Goal: Task Accomplishment & Management: Complete application form

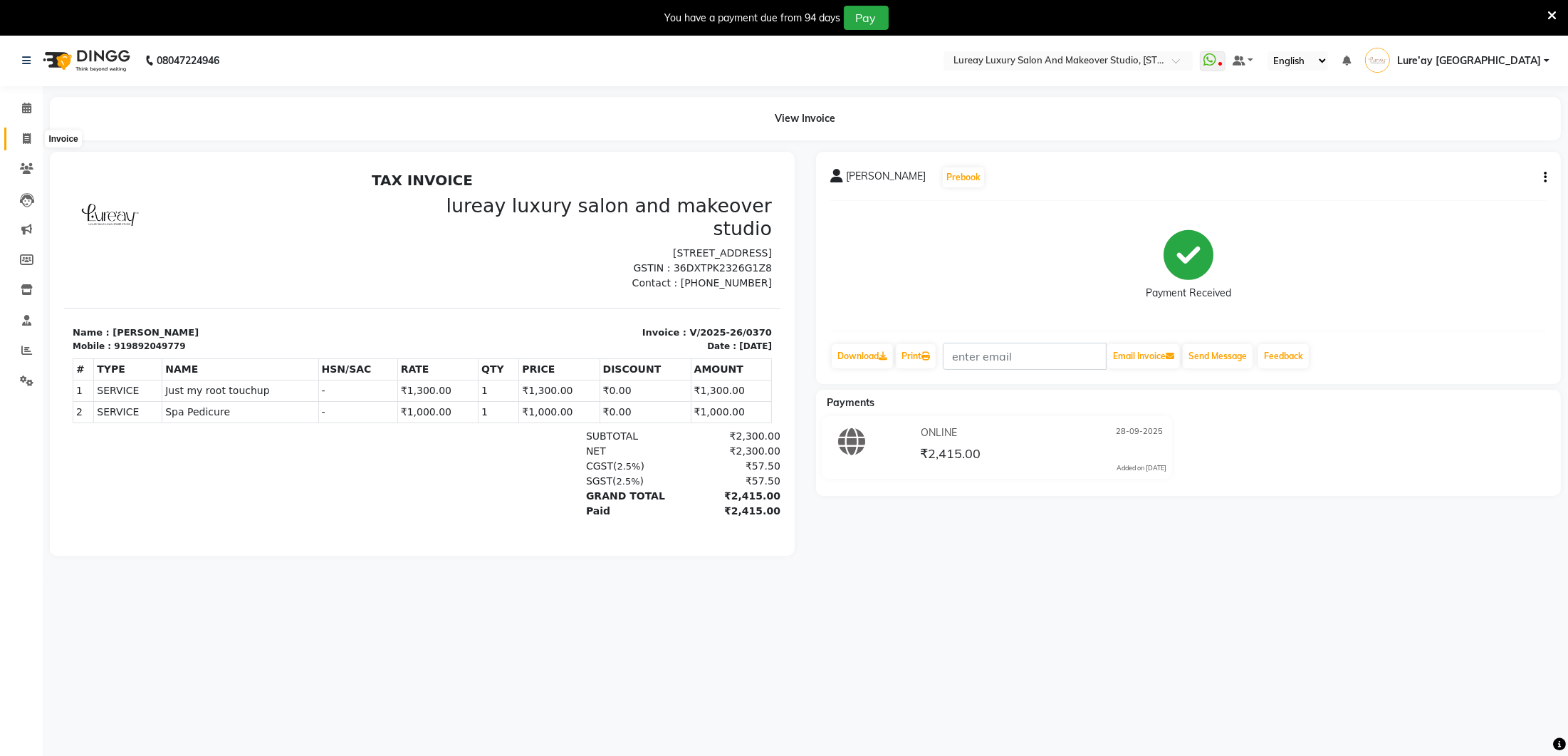
click at [17, 136] on span at bounding box center [26, 139] width 25 height 16
select select "service"
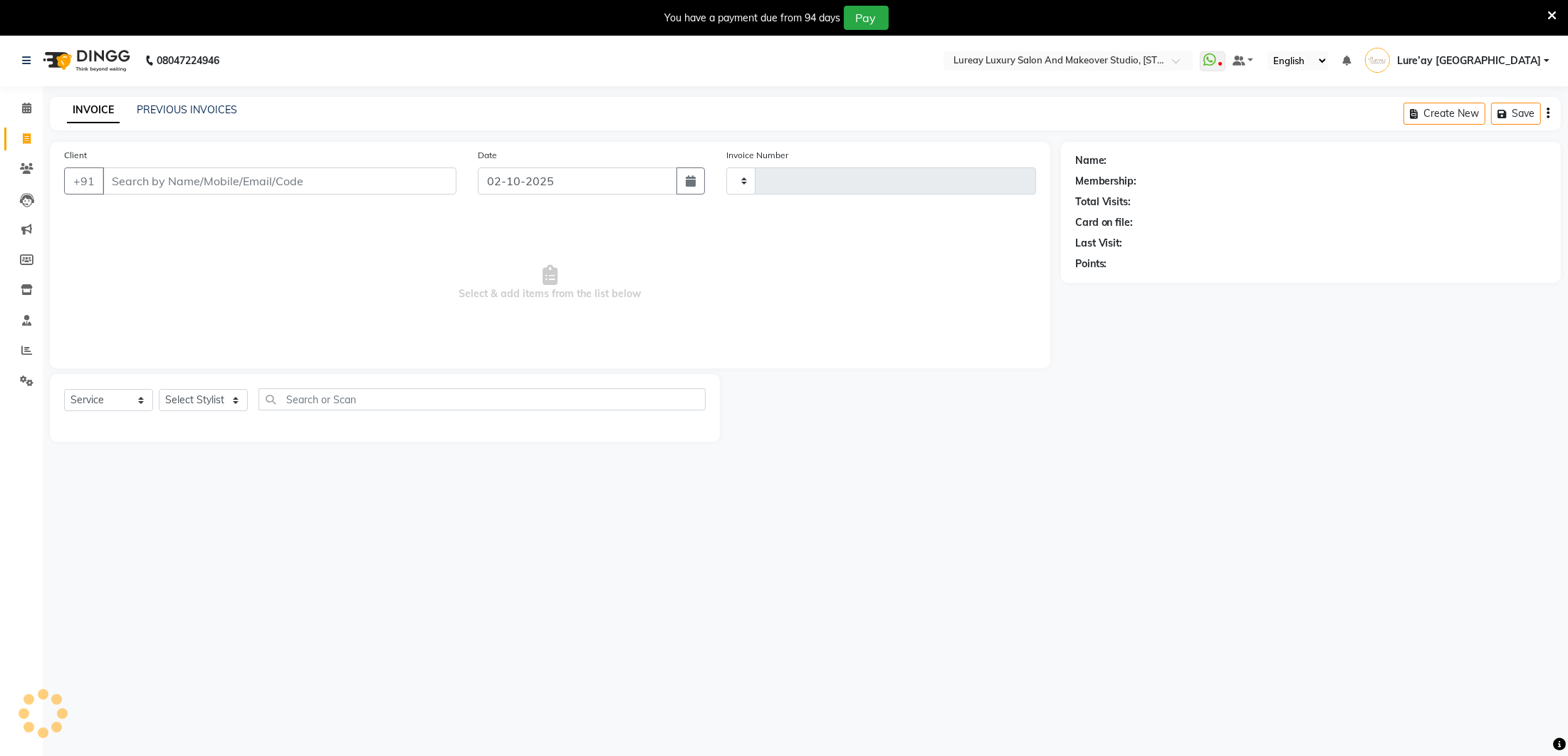
type input "0386"
click at [200, 188] on input "Client" at bounding box center [279, 181] width 354 height 27
select select "4075"
type input "9961247858"
click at [416, 189] on button "Add Client" at bounding box center [419, 181] width 73 height 27
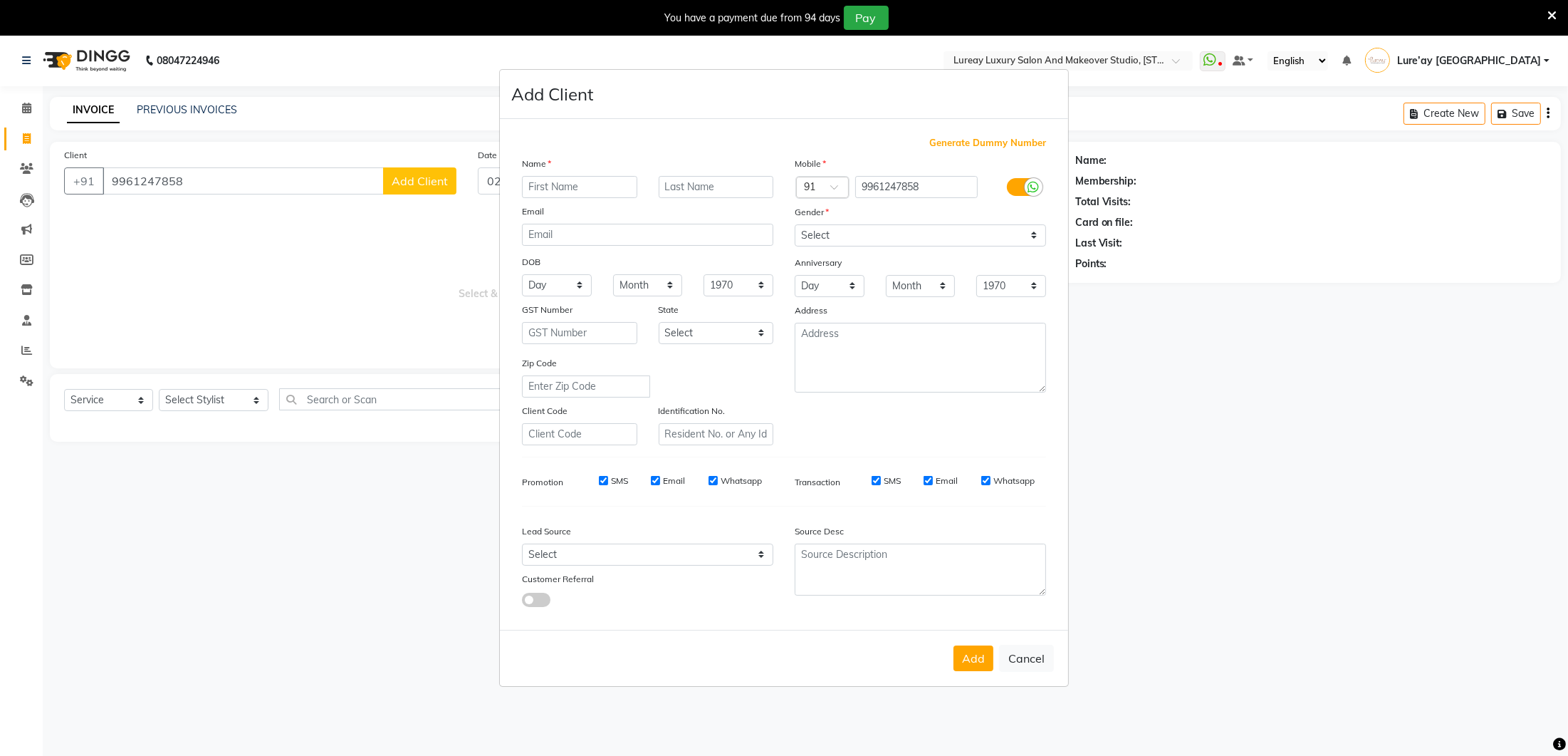
click at [561, 191] on input "text" at bounding box center [580, 187] width 115 height 22
type input "[PERSON_NAME]"
click at [822, 229] on select "Select [DEMOGRAPHIC_DATA] [DEMOGRAPHIC_DATA] Other Prefer Not To Say" at bounding box center [920, 236] width 251 height 22
select select "[DEMOGRAPHIC_DATA]"
click at [962, 664] on button "Add" at bounding box center [974, 658] width 40 height 26
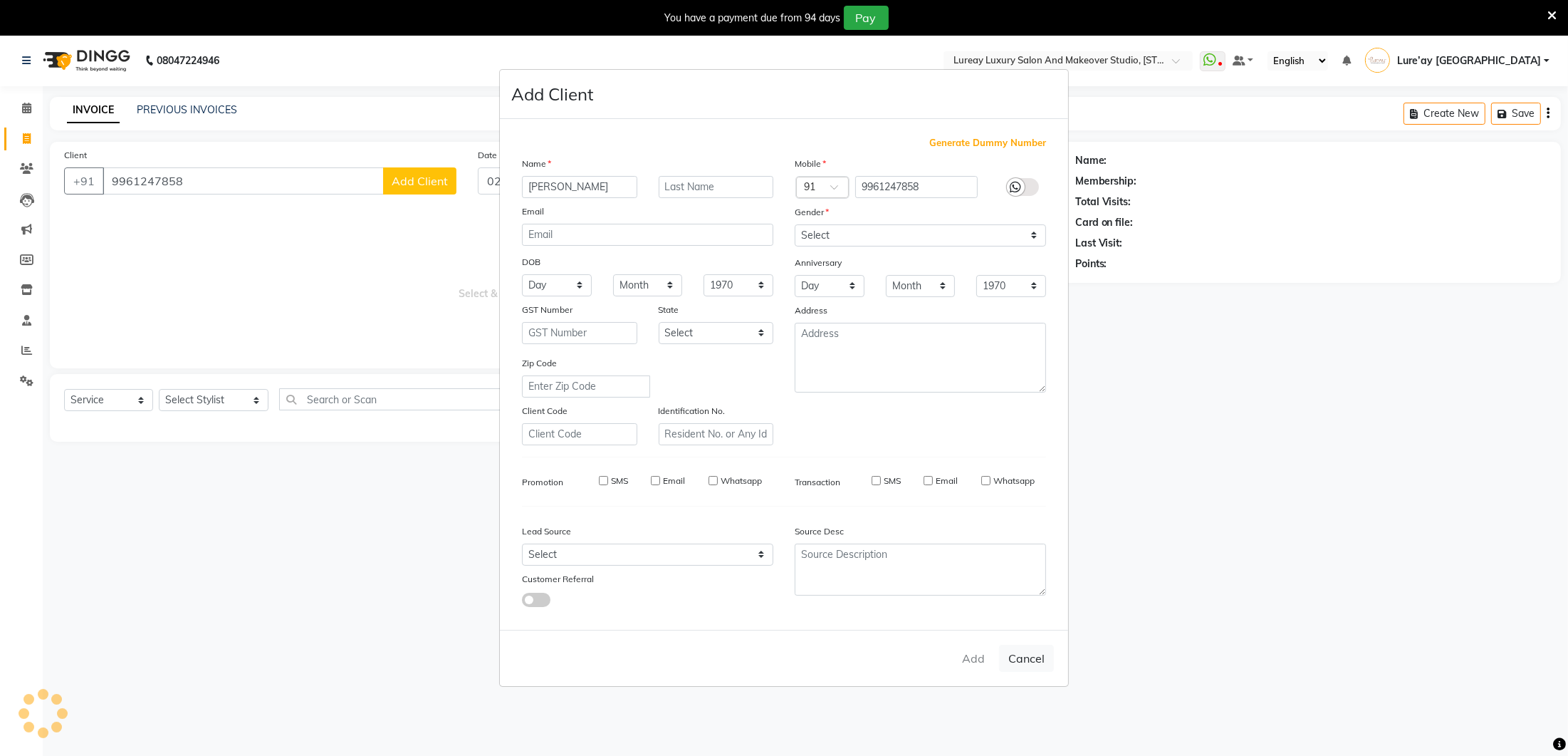
select select
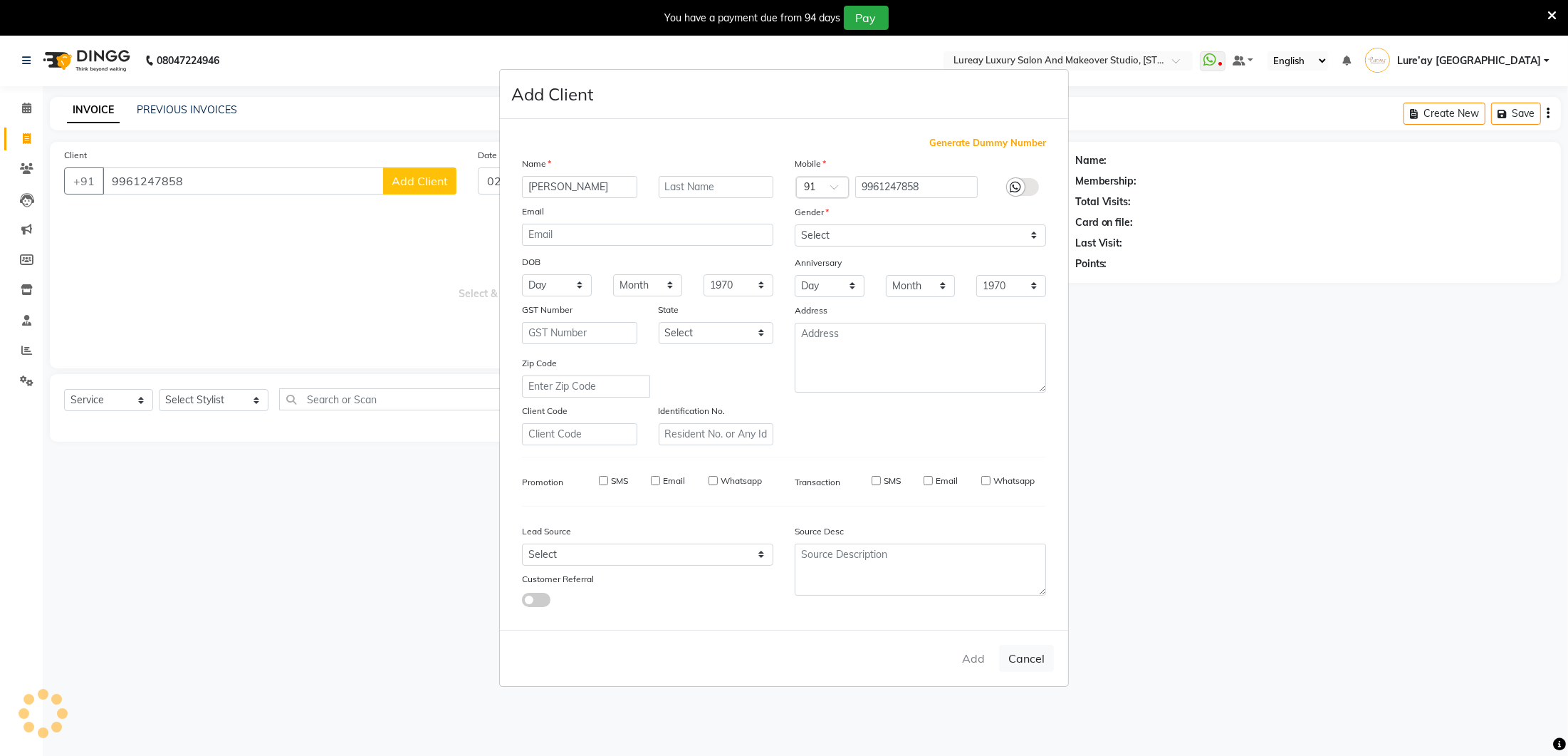
select select
checkbox input "false"
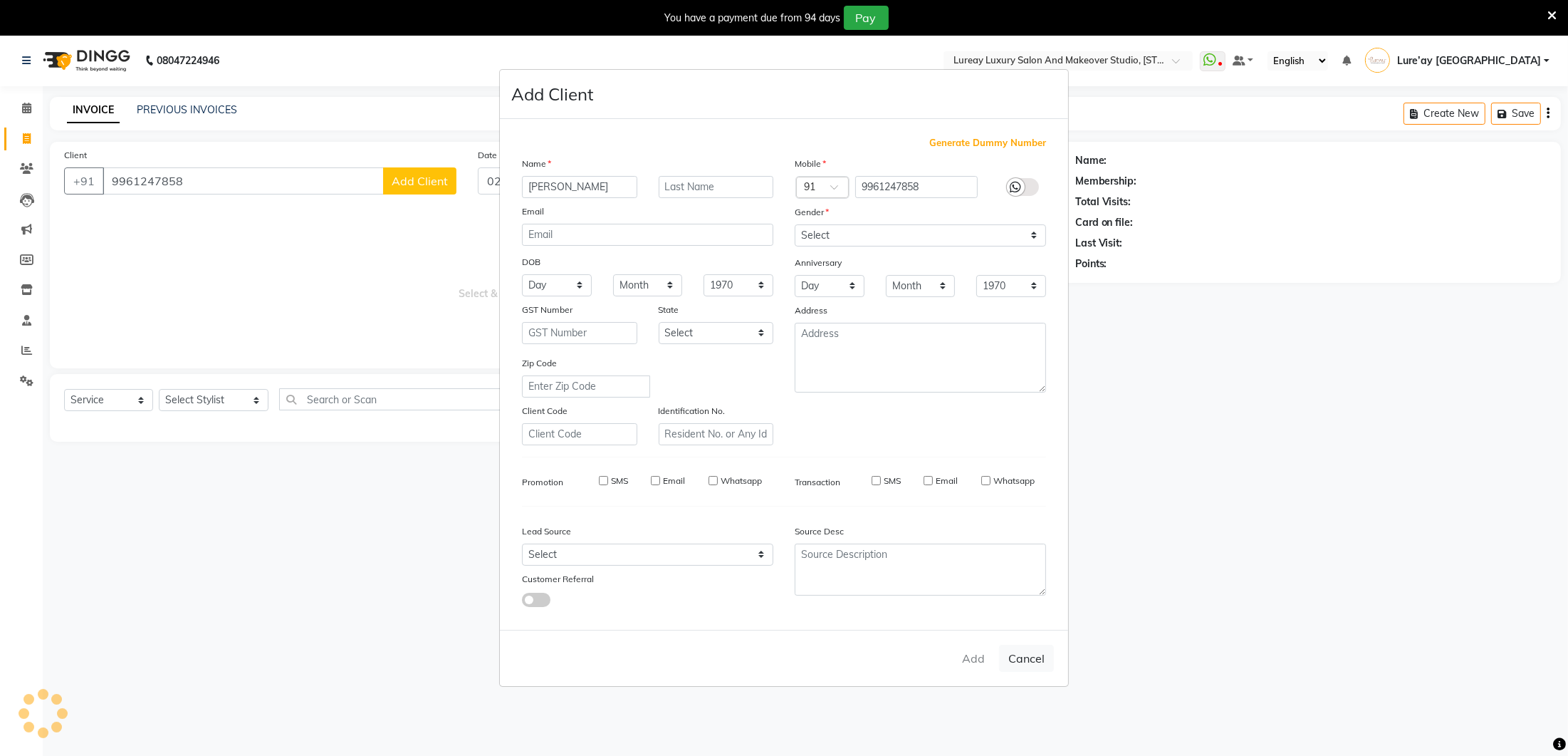
checkbox input "false"
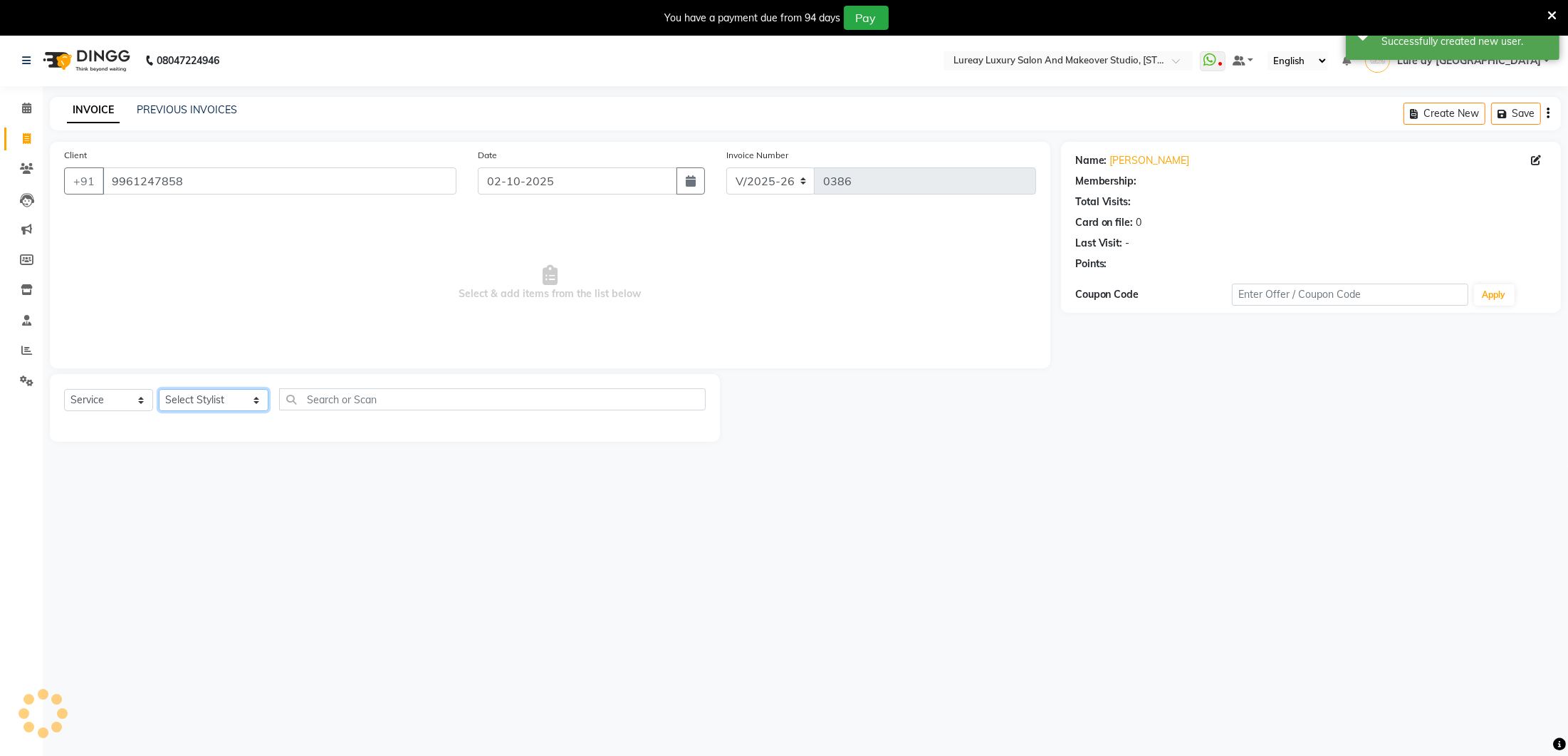
click at [181, 400] on select "Select Stylist [PERSON_NAME] Lure’ay [GEOGRAPHIC_DATA] [PERSON_NAME] [PERSON_NA…" at bounding box center [213, 400] width 110 height 22
select select "1: Object"
select select "92722"
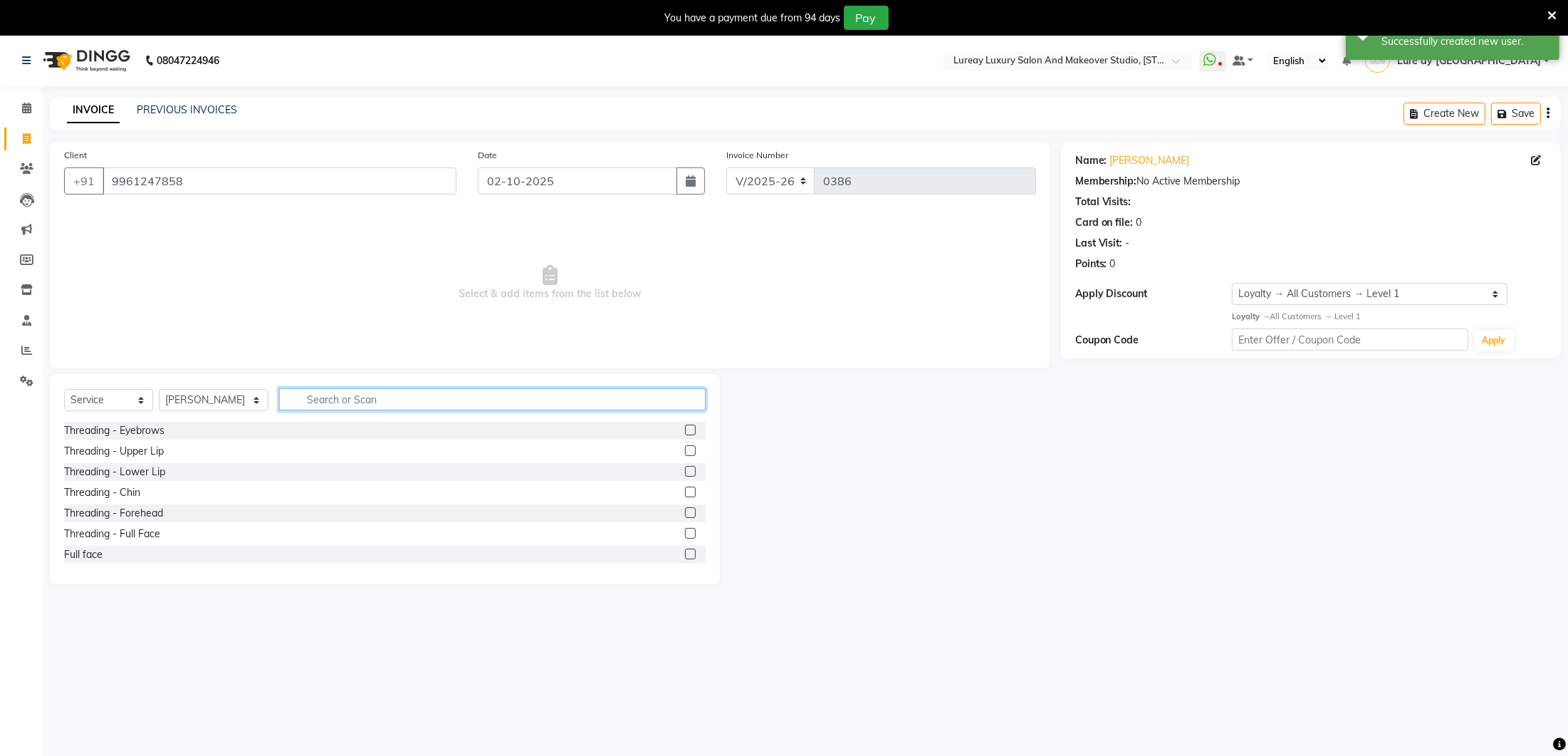
click at [318, 401] on input "text" at bounding box center [492, 400] width 427 height 22
type input "hair cut"
click at [692, 473] on label at bounding box center [690, 471] width 10 height 10
click at [692, 473] on input "checkbox" at bounding box center [690, 472] width 10 height 10
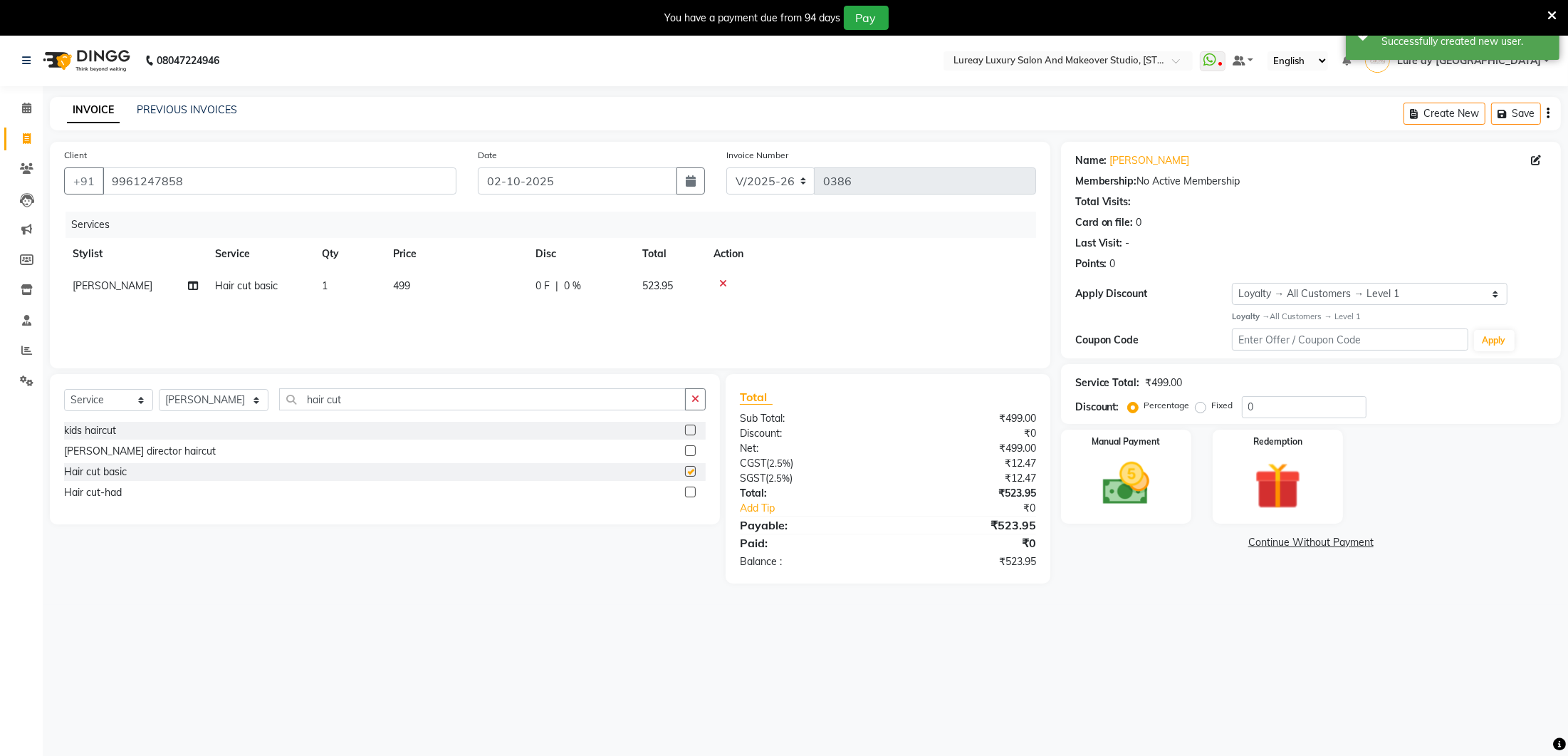
checkbox input "false"
click at [485, 294] on td "499" at bounding box center [456, 286] width 143 height 32
select select "92722"
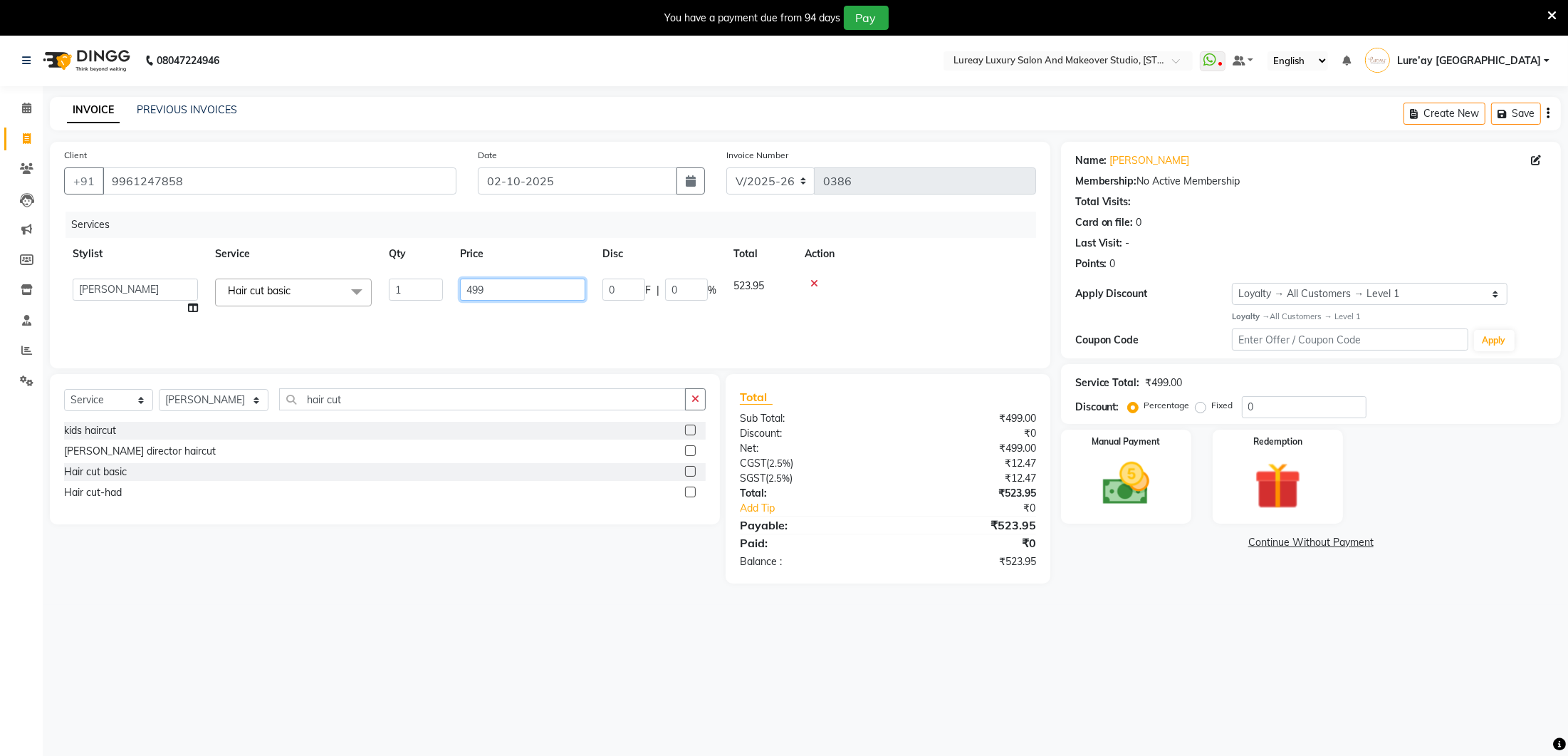
click at [510, 294] on input "499" at bounding box center [523, 290] width 125 height 22
type input "4"
type input "500"
drag, startPoint x: 440, startPoint y: 325, endPoint x: 414, endPoint y: 360, distance: 43.6
click at [440, 325] on div "Services Stylist Service Qty Price Disc Total Action [PERSON_NAME] Lure’ay [GEO…" at bounding box center [550, 283] width 972 height 143
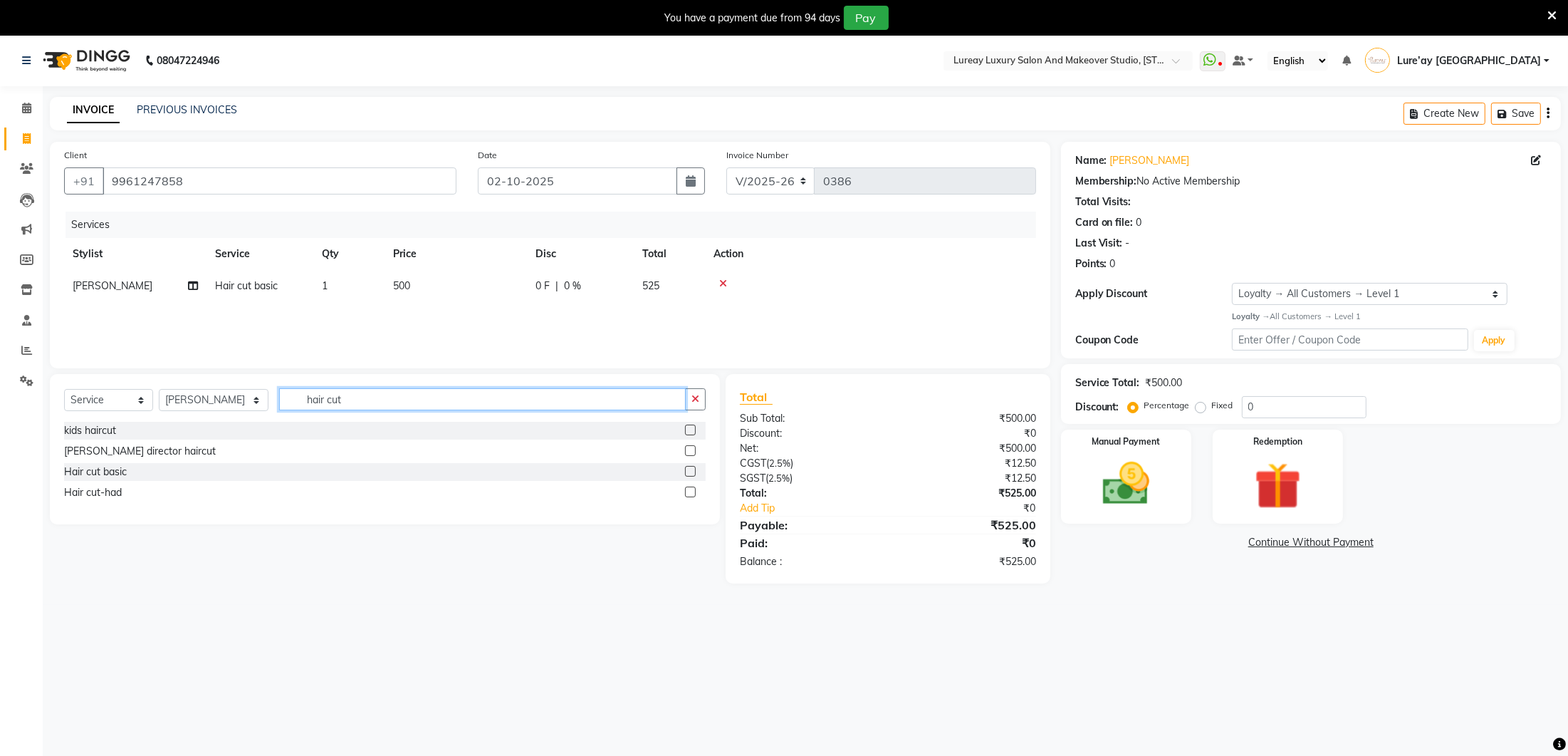
click at [346, 405] on input "hair cut" at bounding box center [482, 400] width 407 height 22
type input "h"
type input "beard"
click at [693, 425] on label at bounding box center [690, 429] width 10 height 10
click at [693, 426] on input "checkbox" at bounding box center [690, 431] width 10 height 10
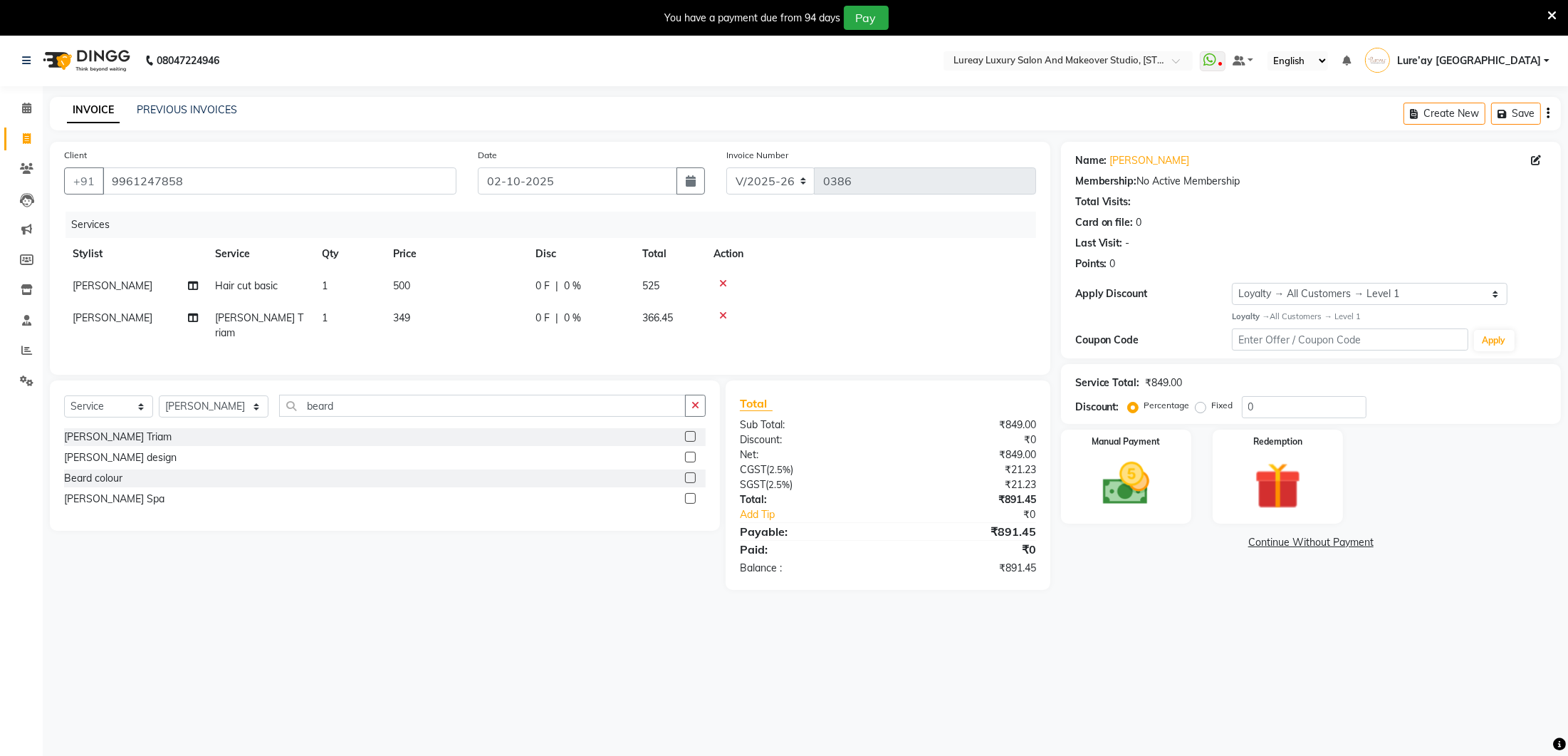
checkbox input "false"
click at [470, 337] on div "Services Stylist Service Qty Price Disc Total Action Nadeem Hair cut basic 1 50…" at bounding box center [550, 287] width 972 height 149
click at [466, 309] on td "349" at bounding box center [456, 325] width 143 height 47
select select "92722"
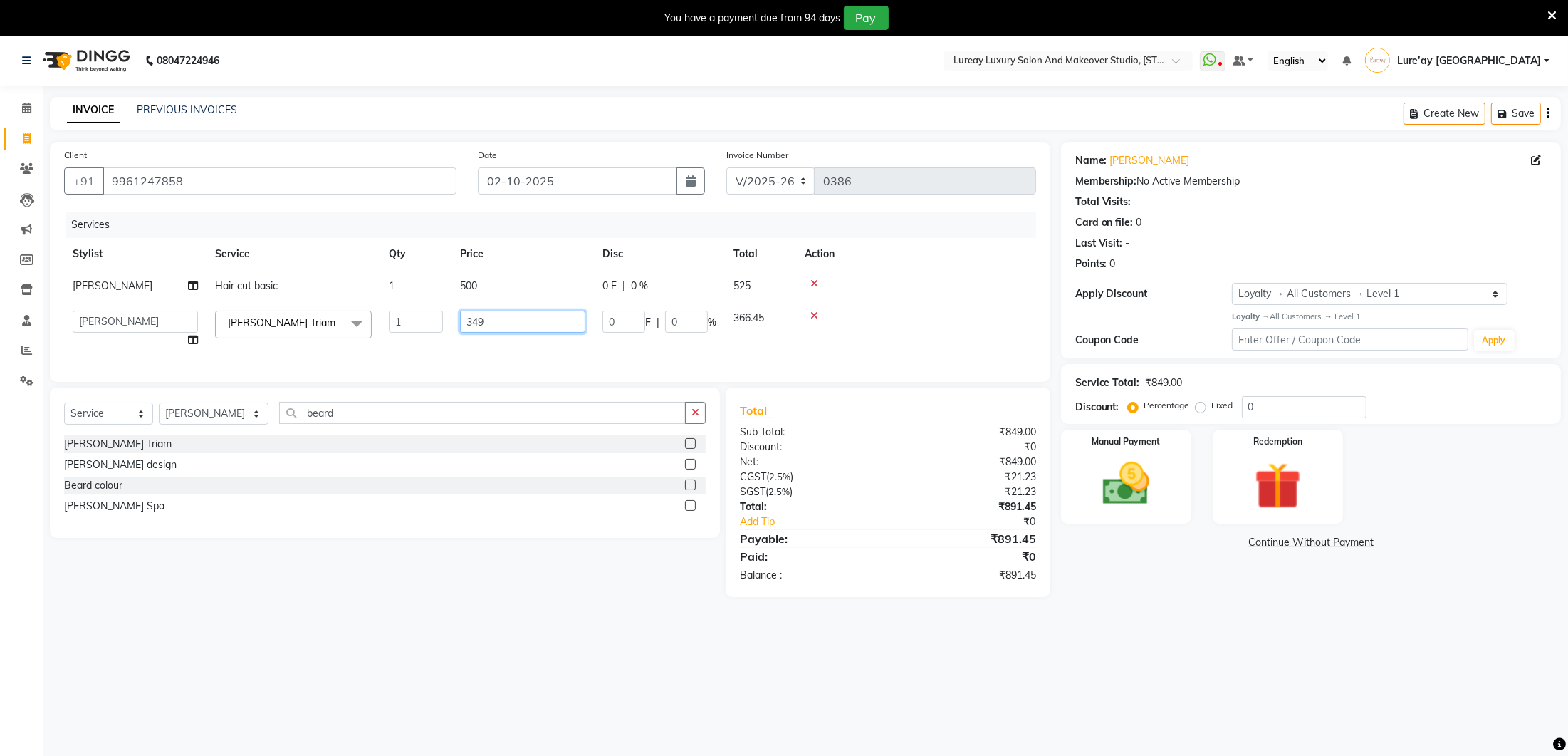
click at [485, 315] on input "349" at bounding box center [523, 322] width 125 height 22
type input "350"
click at [492, 359] on div "Client [PHONE_NUMBER] Date [DATE] Invoice Number V/2025 V/[PHONE_NUMBER] Servic…" at bounding box center [549, 262] width 1000 height 240
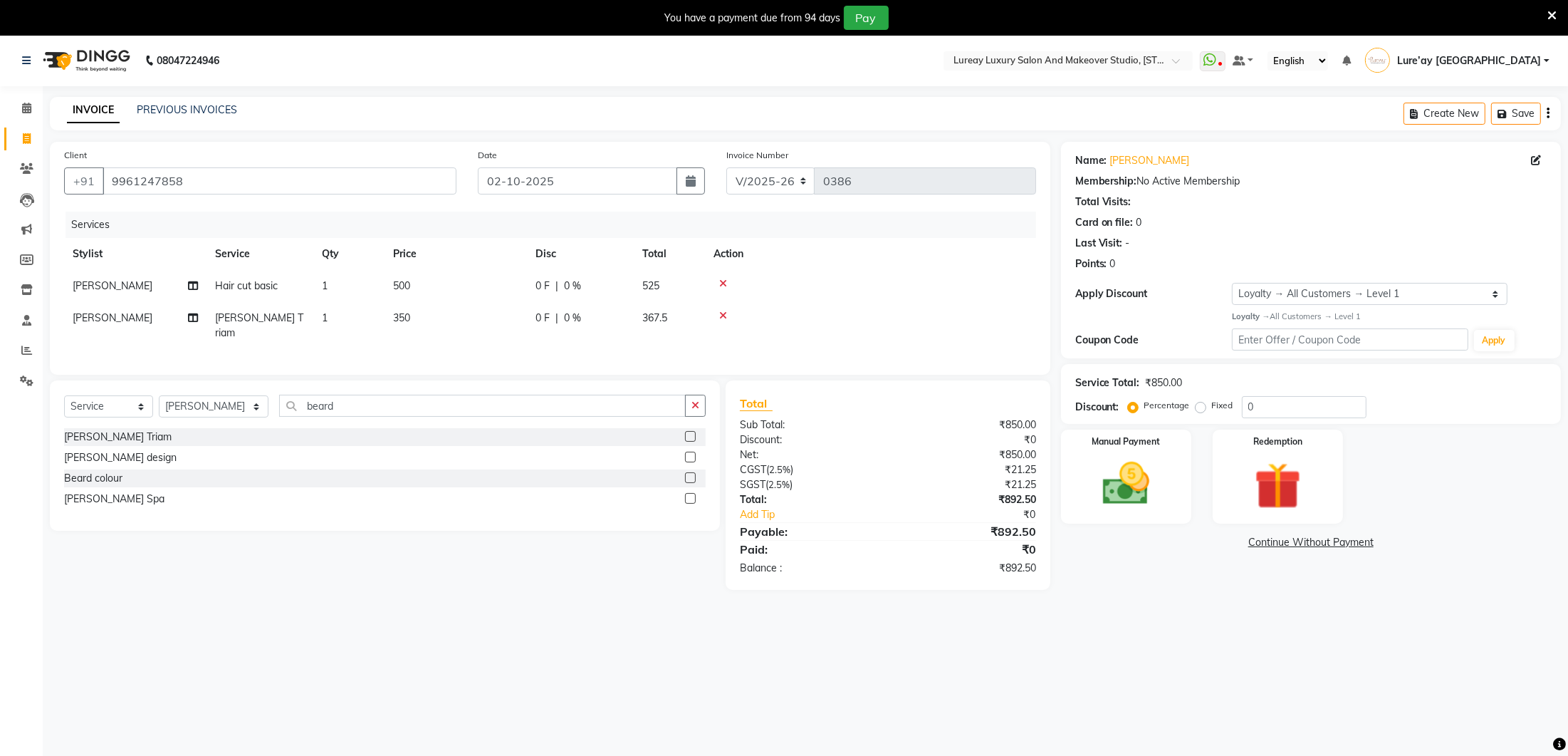
scroll to position [1, 0]
click at [1172, 465] on div "Manual Payment" at bounding box center [1125, 476] width 136 height 98
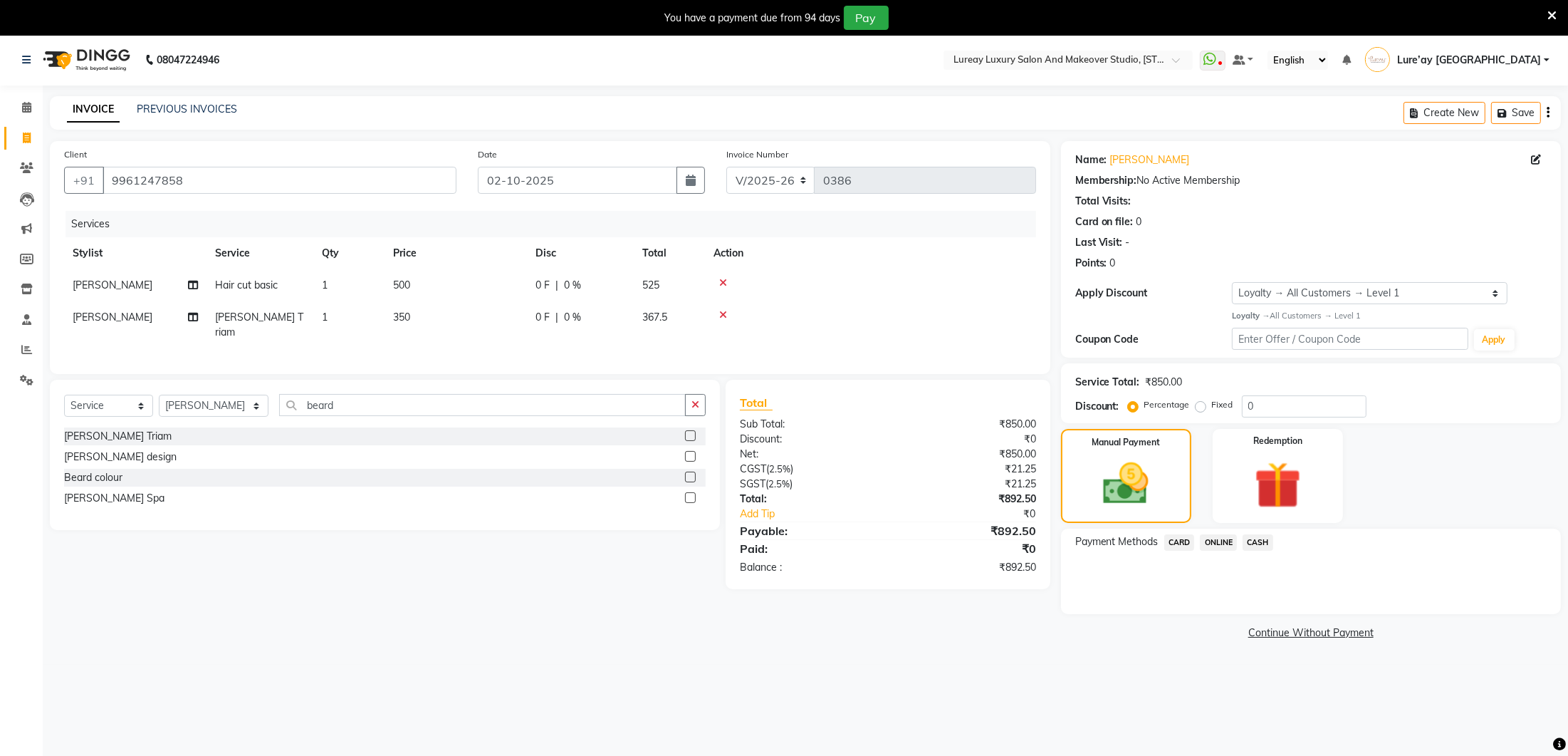
drag, startPoint x: 1218, startPoint y: 544, endPoint x: 1209, endPoint y: 550, distance: 10.8
click at [1218, 544] on span "ONLINE" at bounding box center [1218, 543] width 37 height 16
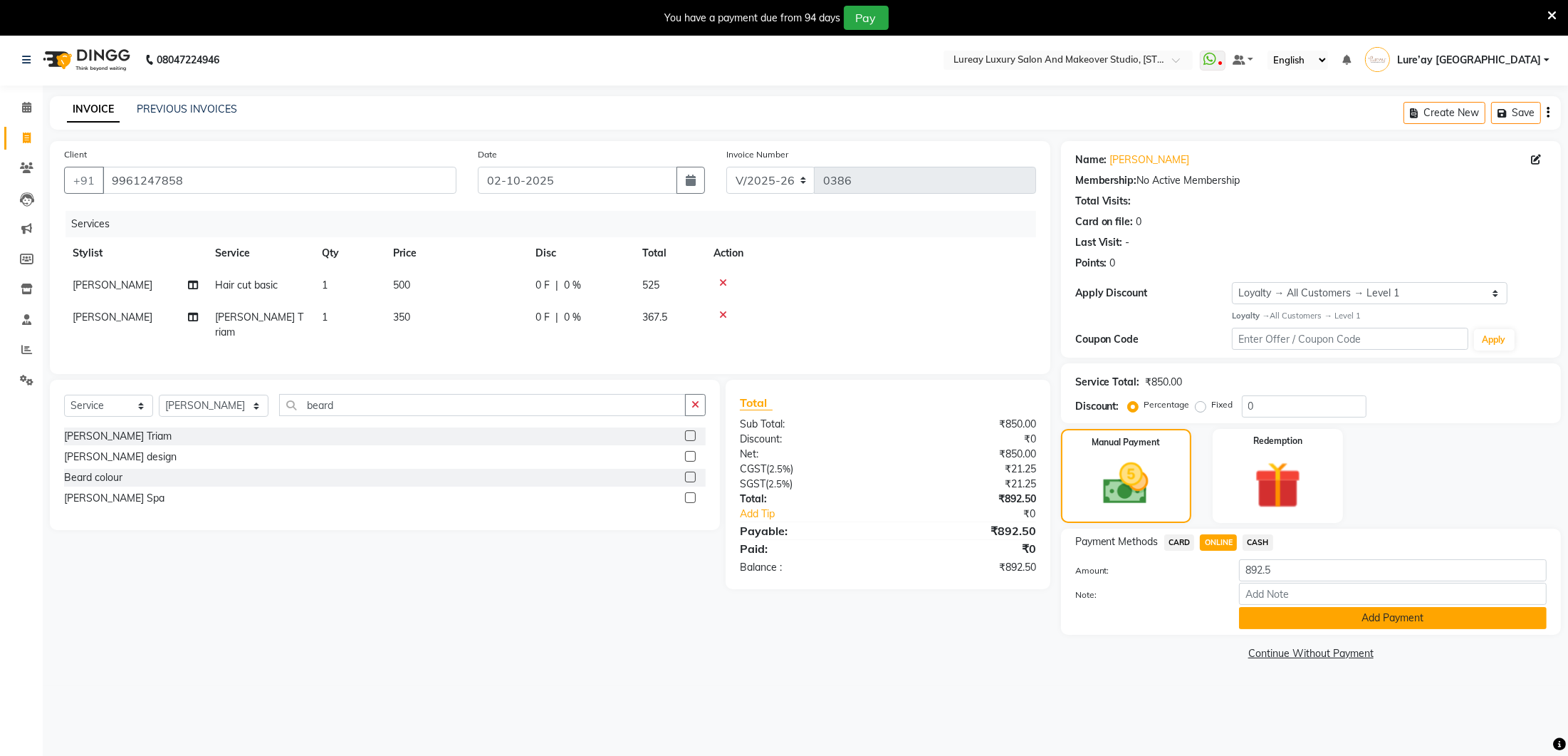
click at [1246, 615] on button "Add Payment" at bounding box center [1393, 618] width 308 height 22
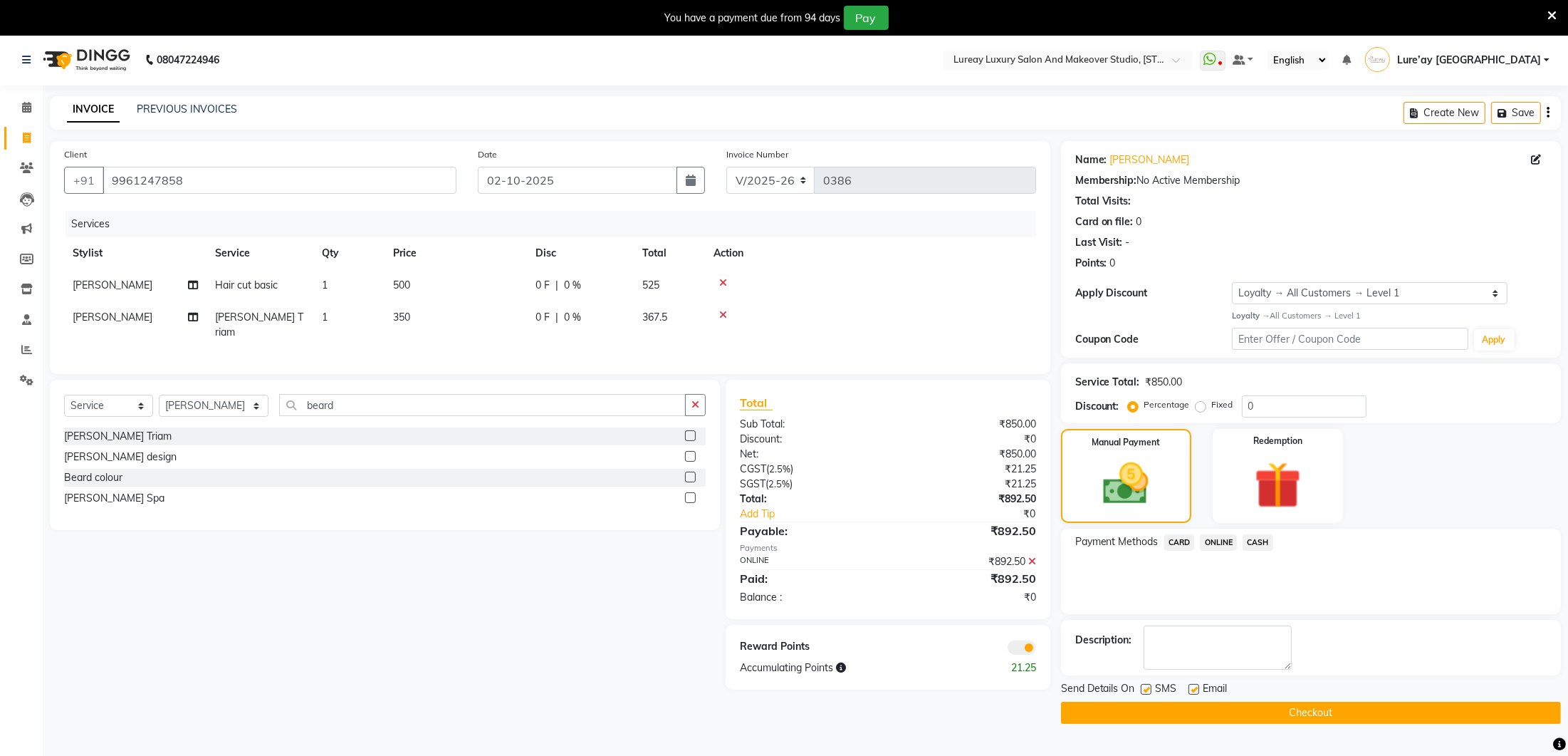
click at [1219, 708] on button "Checkout" at bounding box center [1311, 713] width 500 height 22
